Goal: Transaction & Acquisition: Book appointment/travel/reservation

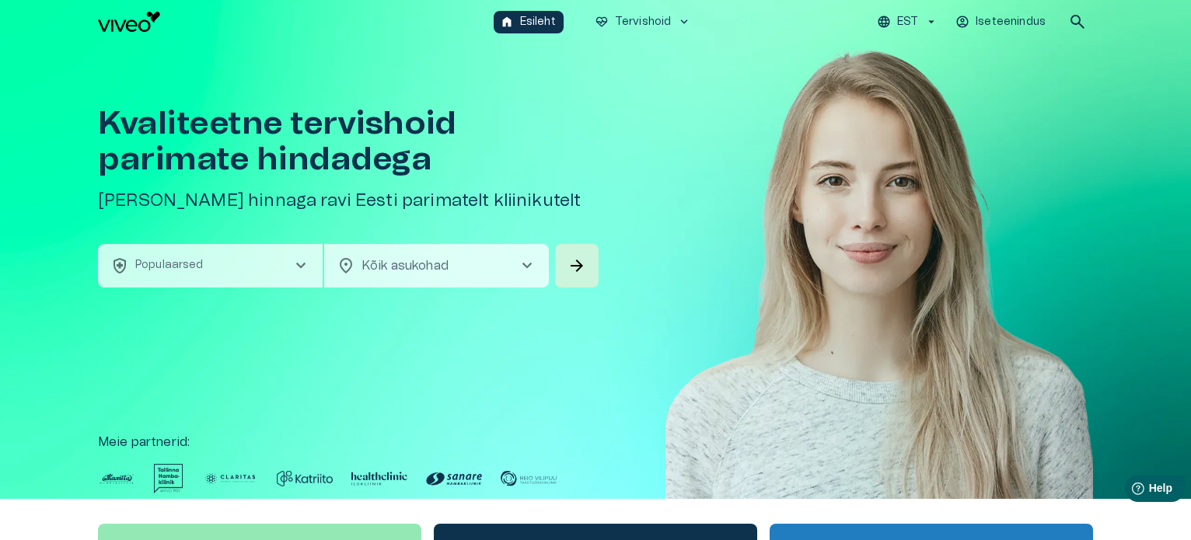
click at [921, 24] on button "EST" at bounding box center [907, 22] width 66 height 23
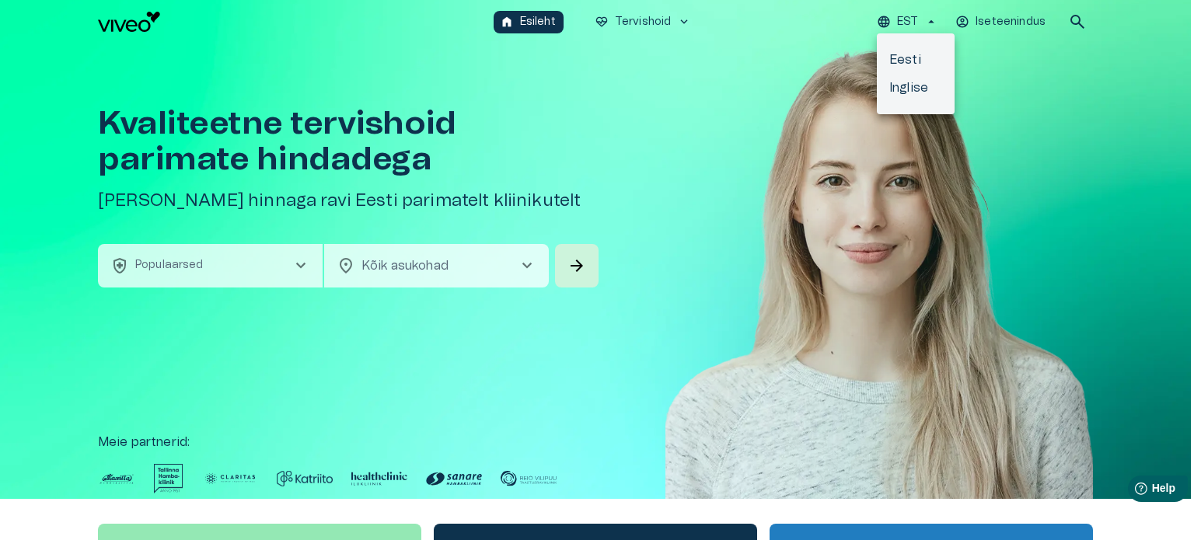
click at [921, 24] on div at bounding box center [597, 270] width 1194 height 540
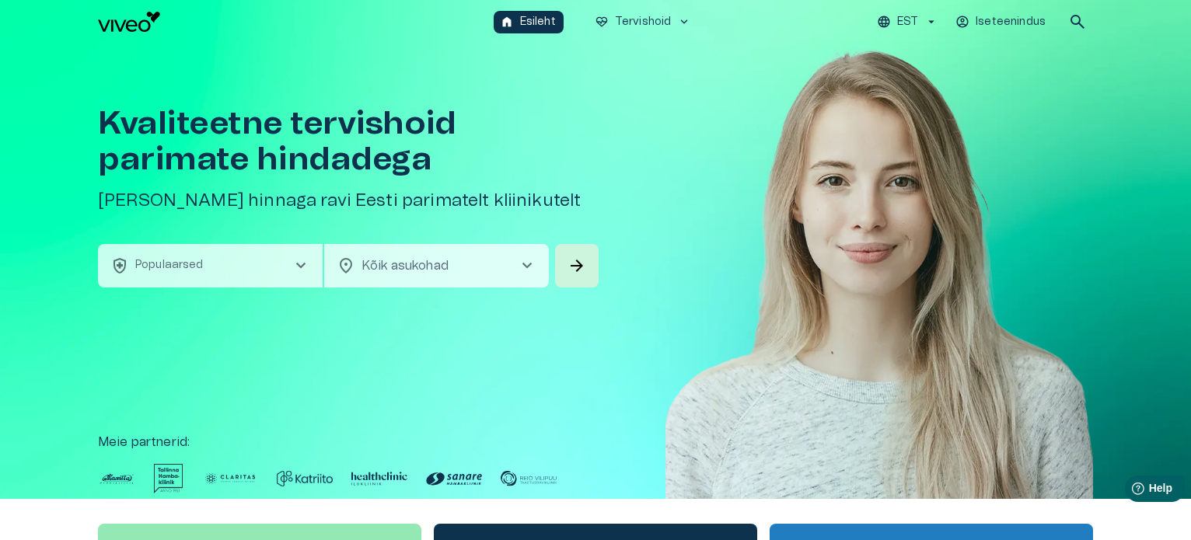
click at [429, 263] on body "Hindame teie privaatsust Kasutame küpsiseid teie sirvimiskogemuse parandamiseks…" at bounding box center [595, 270] width 1191 height 540
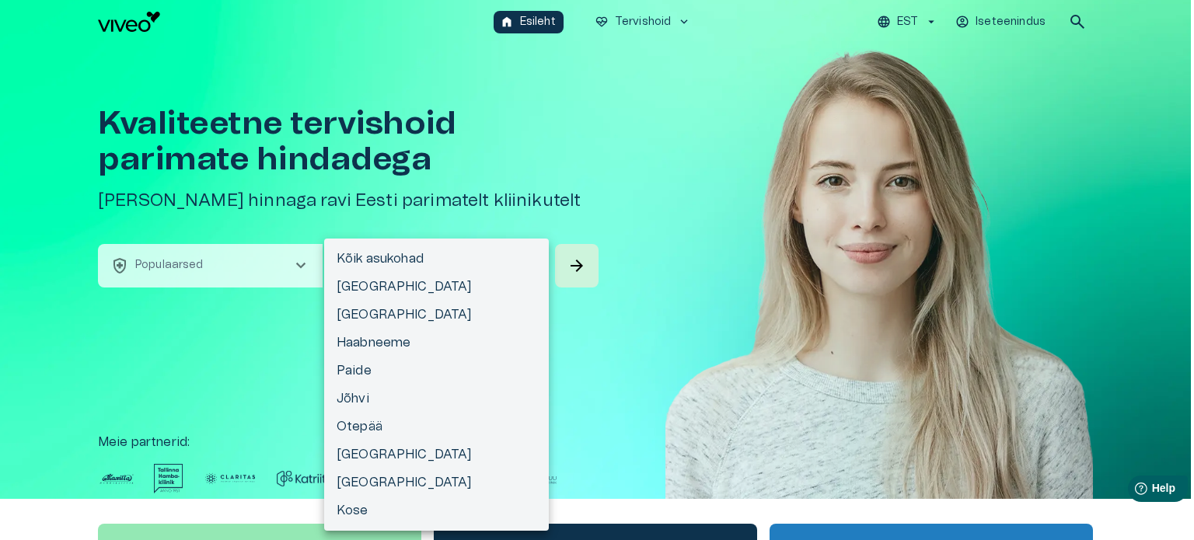
click at [402, 282] on li "[GEOGRAPHIC_DATA]" at bounding box center [436, 287] width 225 height 28
type input "**********"
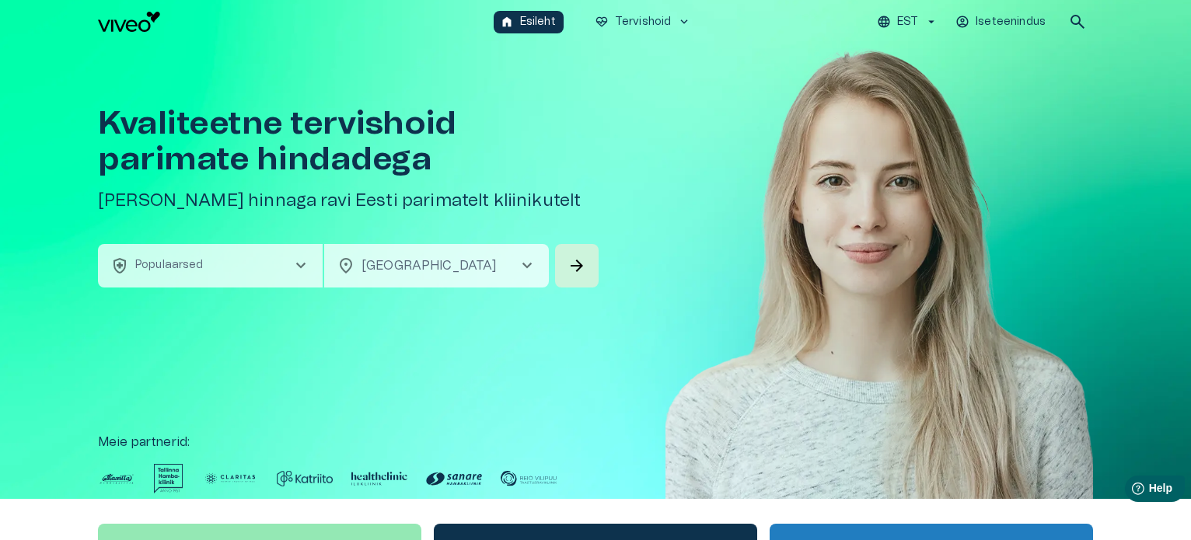
click at [295, 264] on span "chevron_right" at bounding box center [300, 265] width 19 height 19
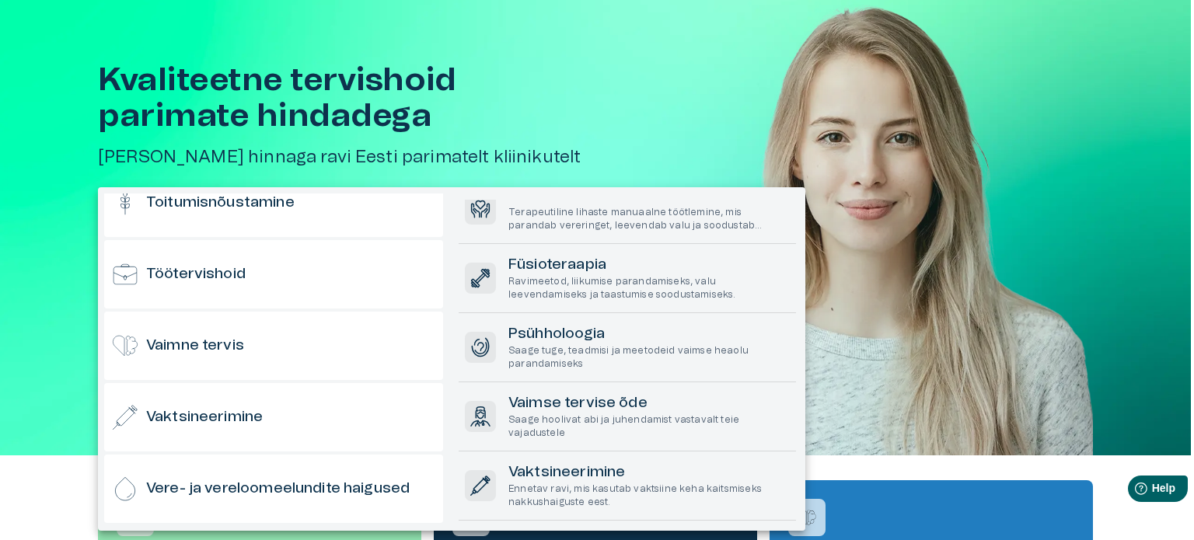
scroll to position [1530, 0]
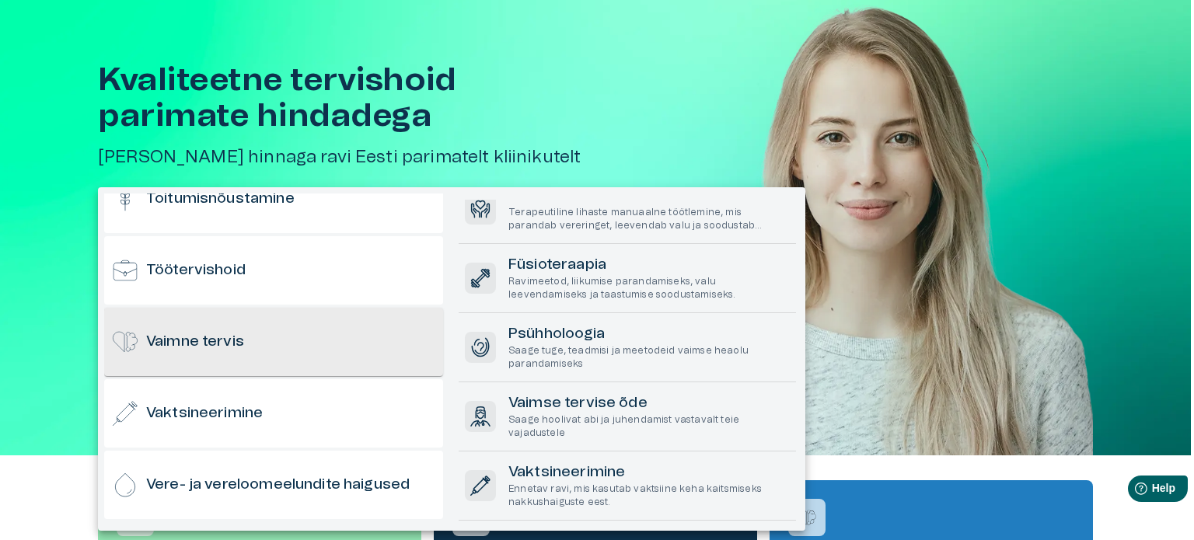
click at [227, 342] on h6 "Vaimne tervis" at bounding box center [195, 342] width 98 height 21
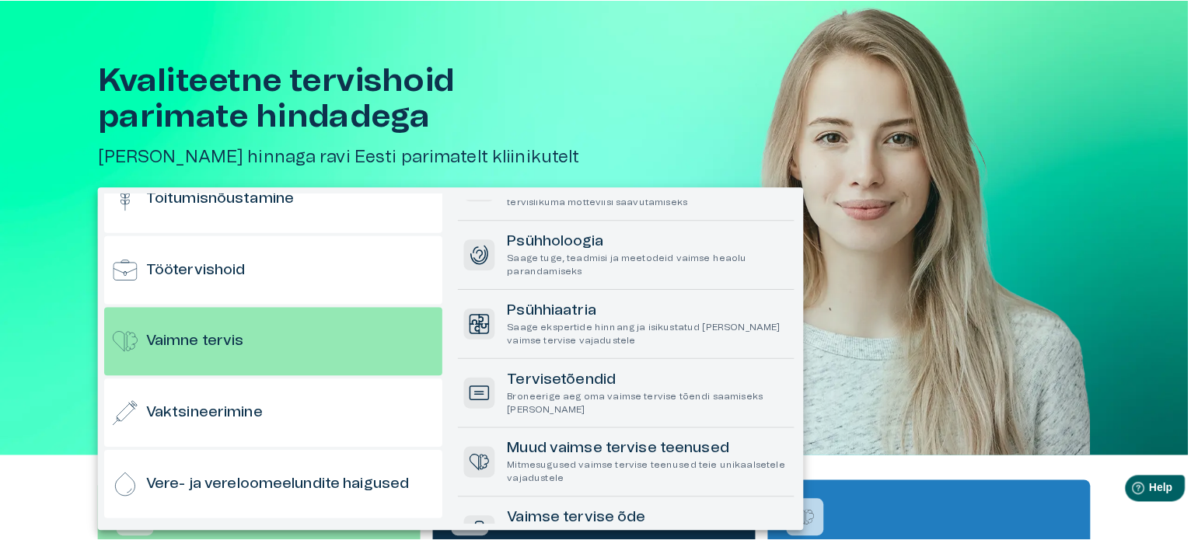
scroll to position [68, 0]
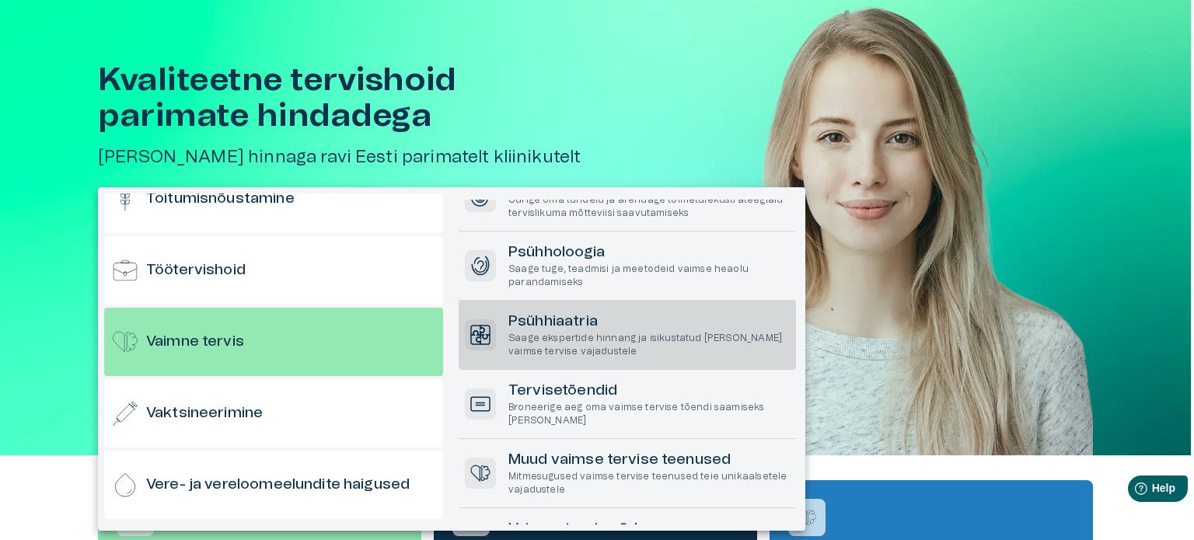
click at [618, 325] on h6 "Psühhiaatria" at bounding box center [648, 322] width 281 height 21
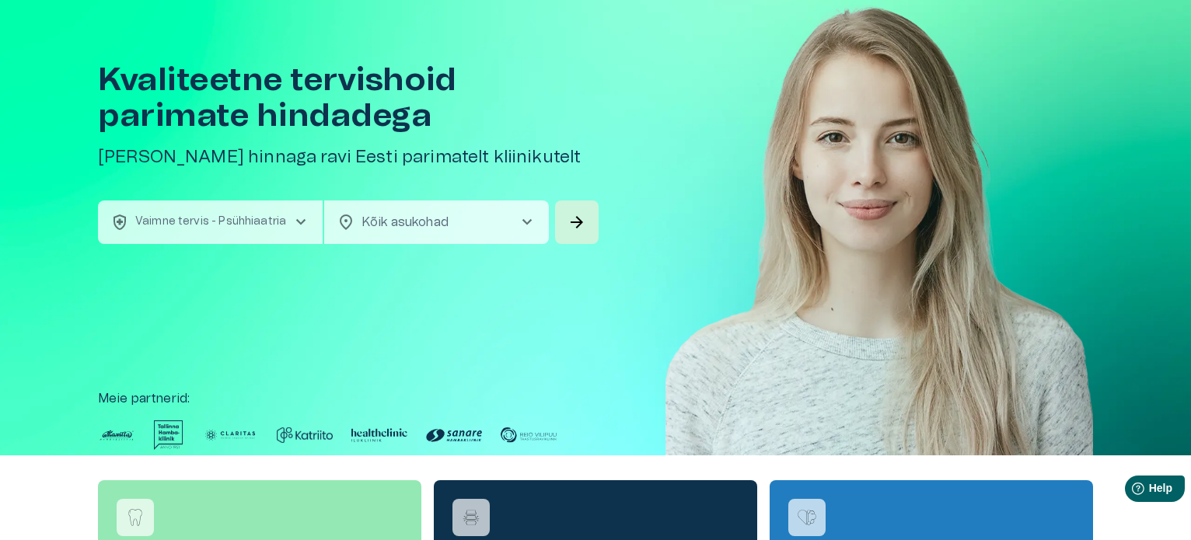
click at [535, 226] on span "chevron_right" at bounding box center [527, 222] width 19 height 19
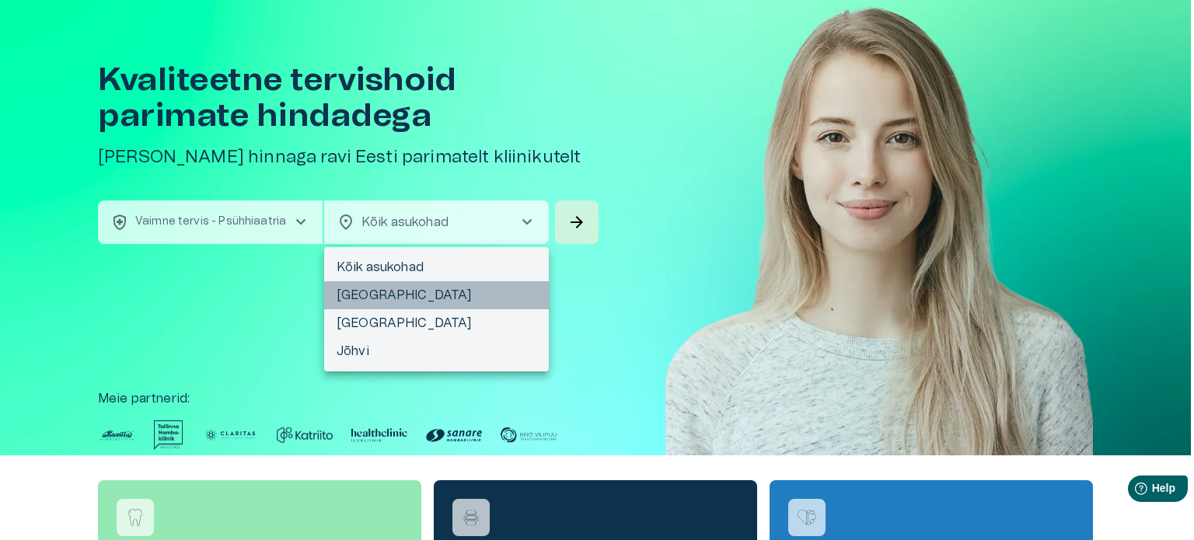
click at [418, 299] on li "[GEOGRAPHIC_DATA]" at bounding box center [436, 295] width 225 height 28
type input "**********"
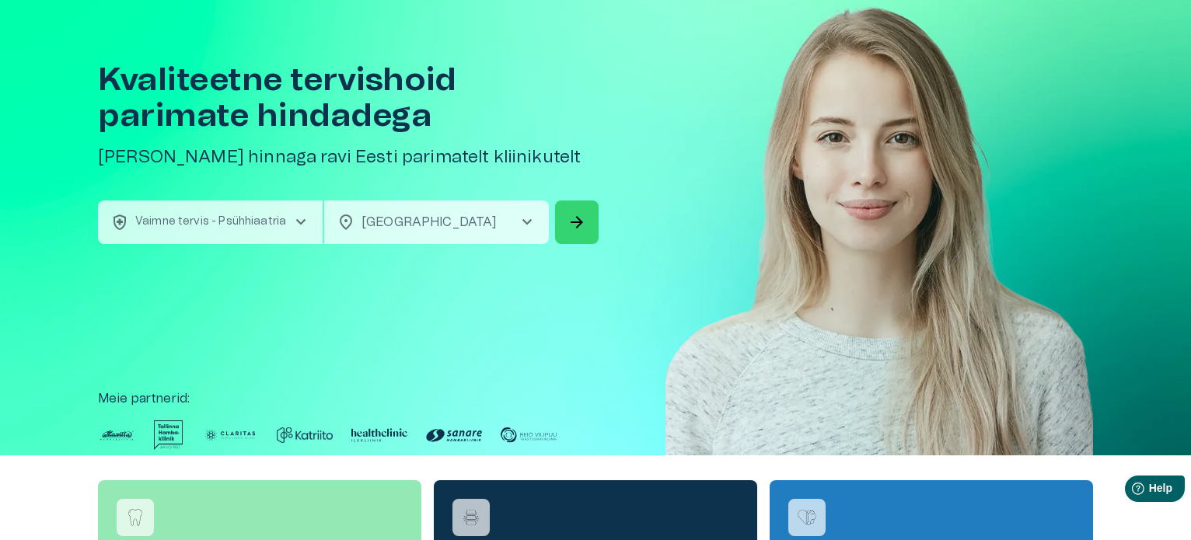
click at [581, 225] on span "arrow_forward" at bounding box center [576, 222] width 19 height 19
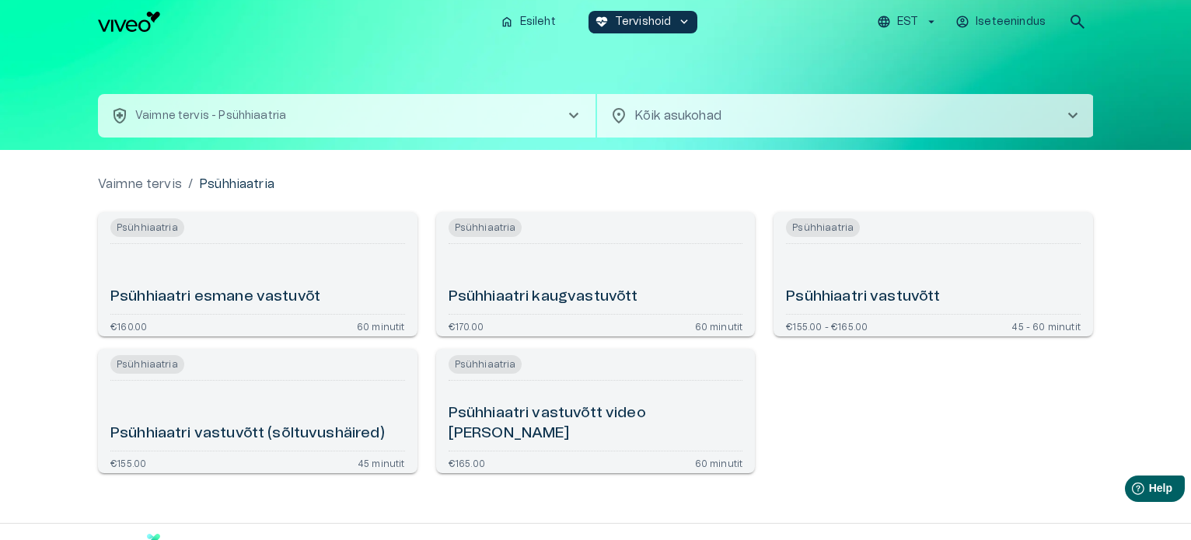
click at [240, 274] on div "Psühhiaatri esmane vastuvõt" at bounding box center [257, 279] width 295 height 58
click at [473, 270] on div "Psühhiaatri kaugvastuvõtt" at bounding box center [595, 279] width 295 height 58
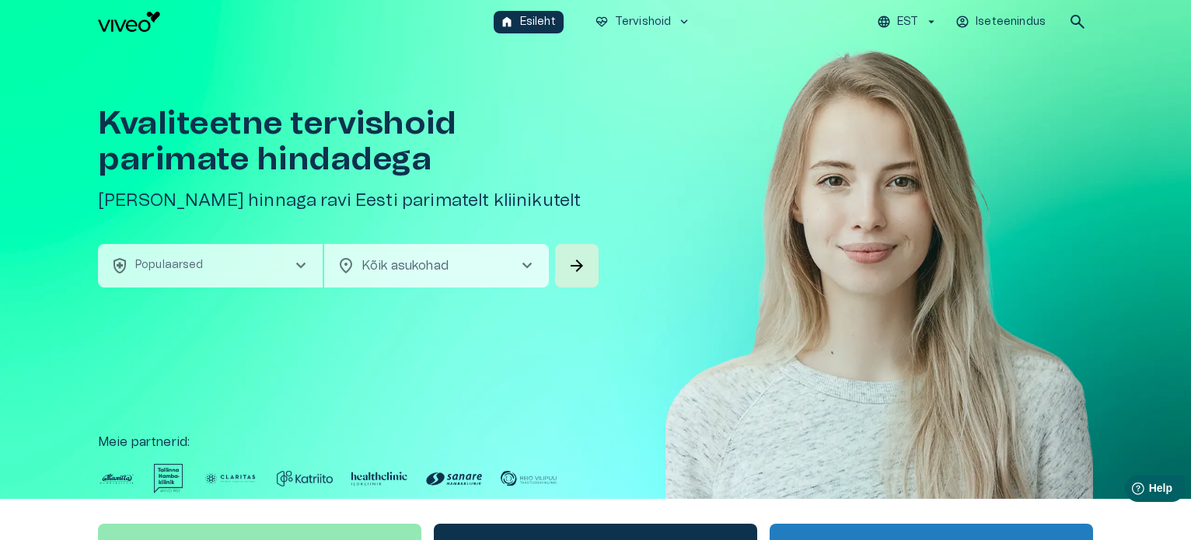
scroll to position [44, 0]
